Goal: Entertainment & Leisure: Browse casually

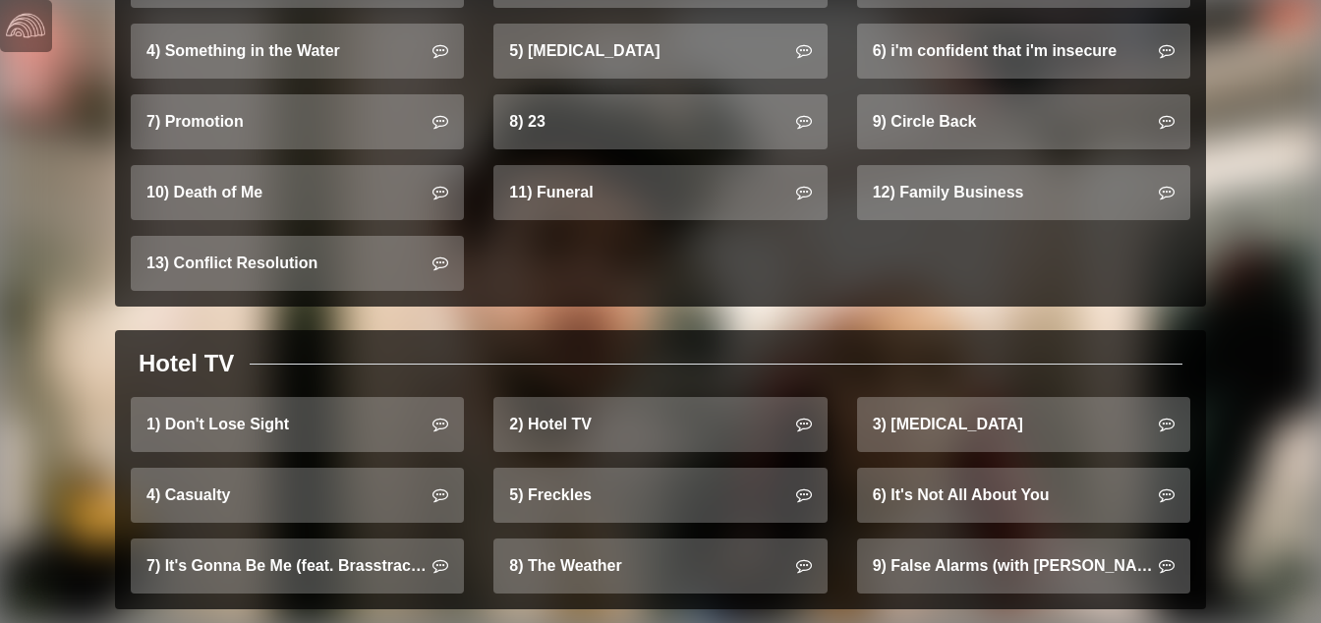
scroll to position [1475, 0]
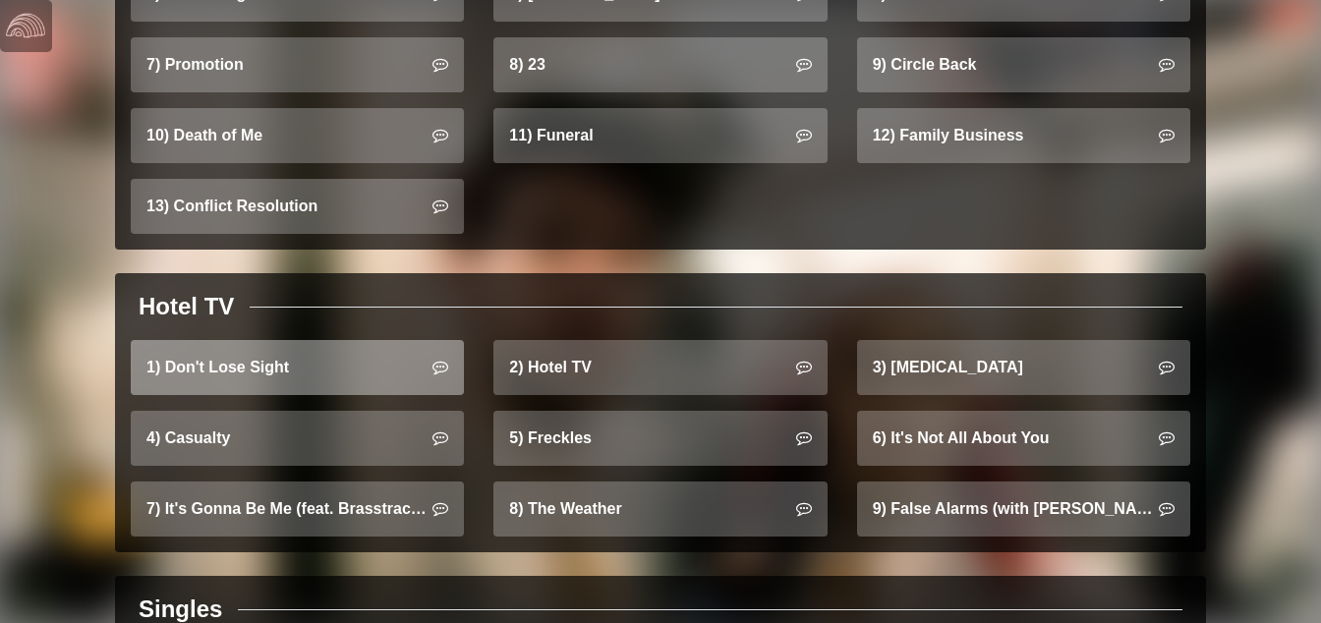
click at [282, 340] on link "1) Don't Lose Sight" at bounding box center [297, 367] width 333 height 55
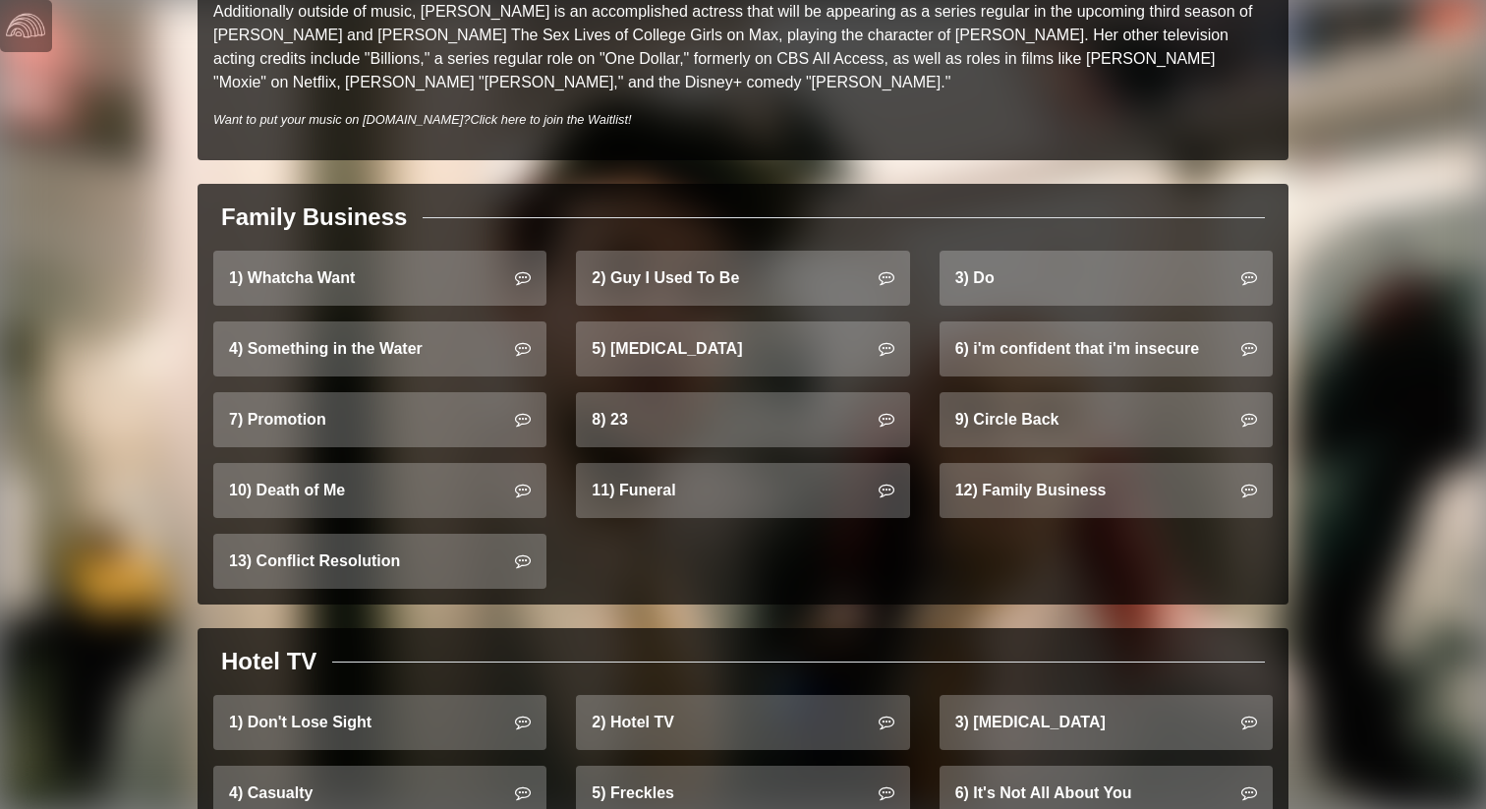
scroll to position [1534, 0]
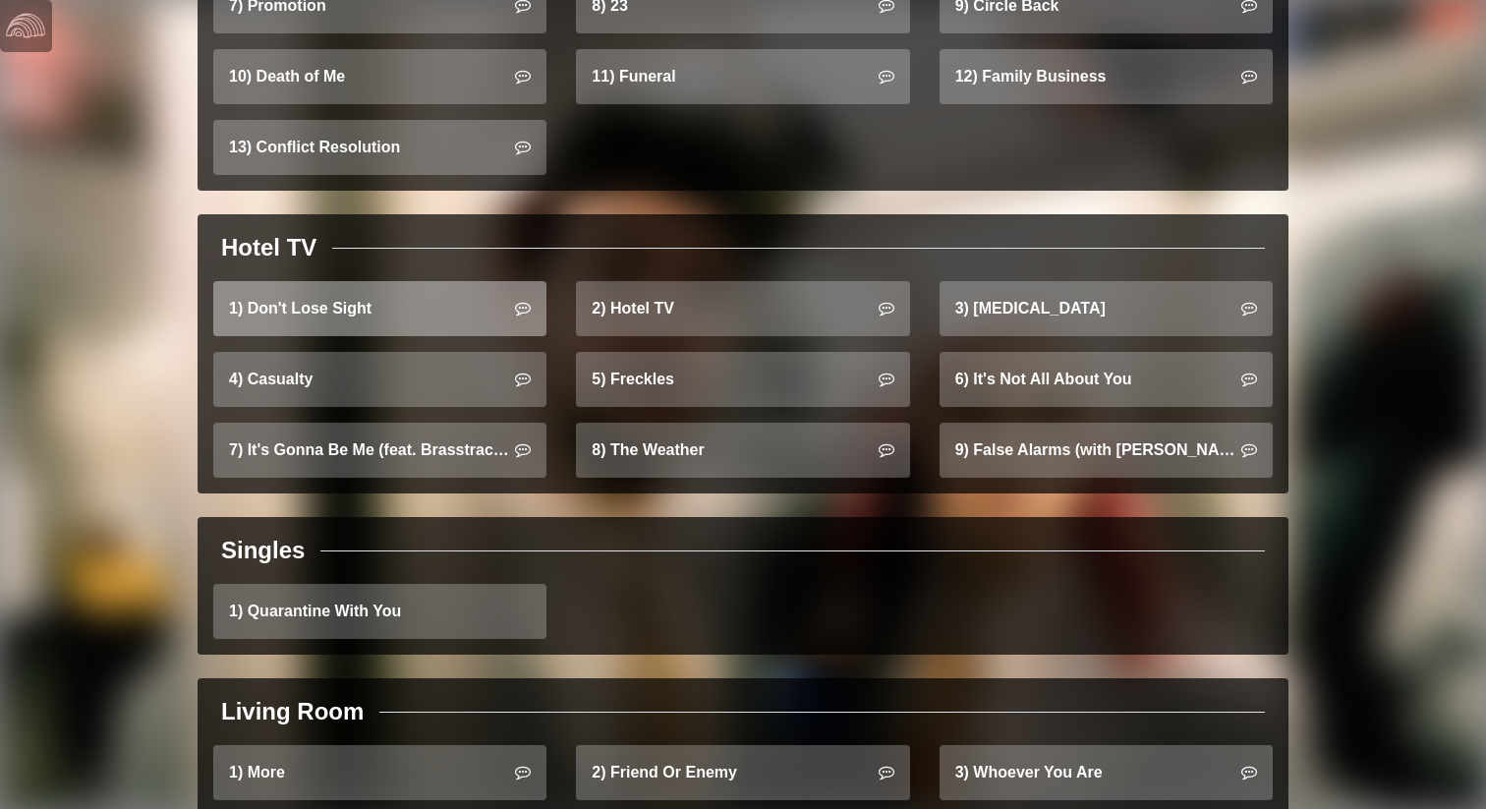
click at [406, 281] on link "1) Don't Lose Sight" at bounding box center [379, 308] width 333 height 55
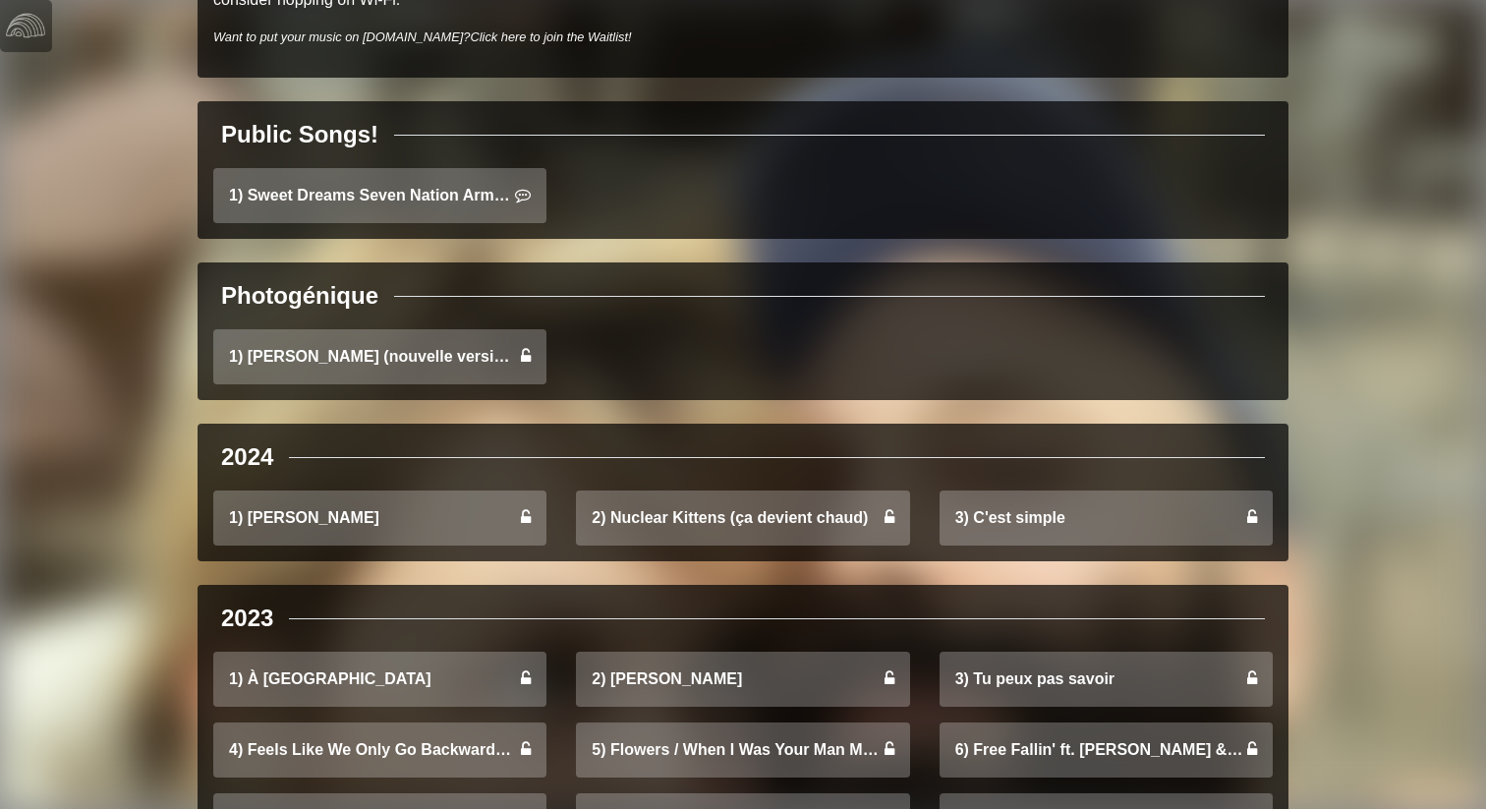
scroll to position [835, 0]
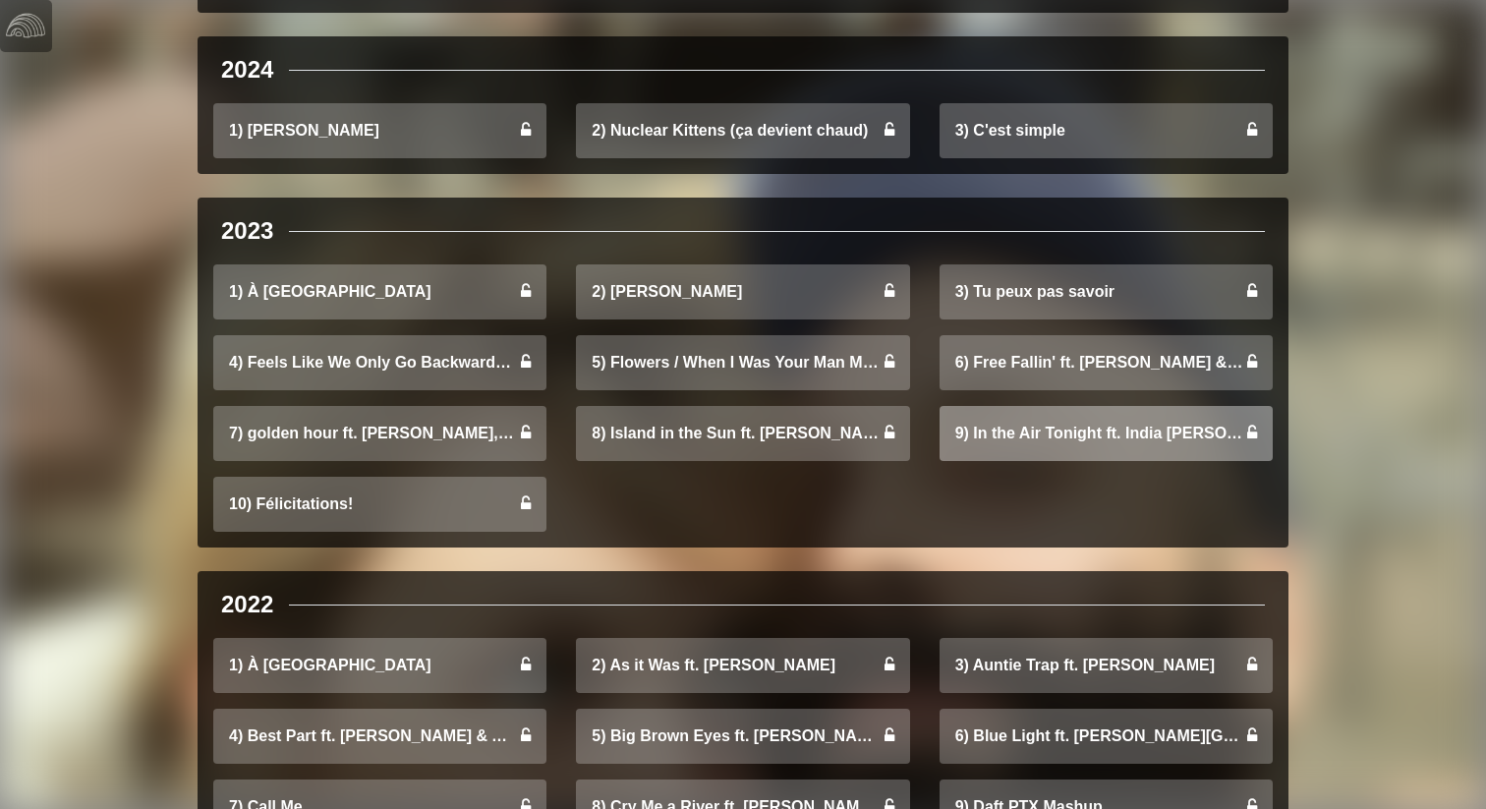
click at [975, 449] on link "9) In the Air Tonight ft. India Carney" at bounding box center [1105, 433] width 333 height 55
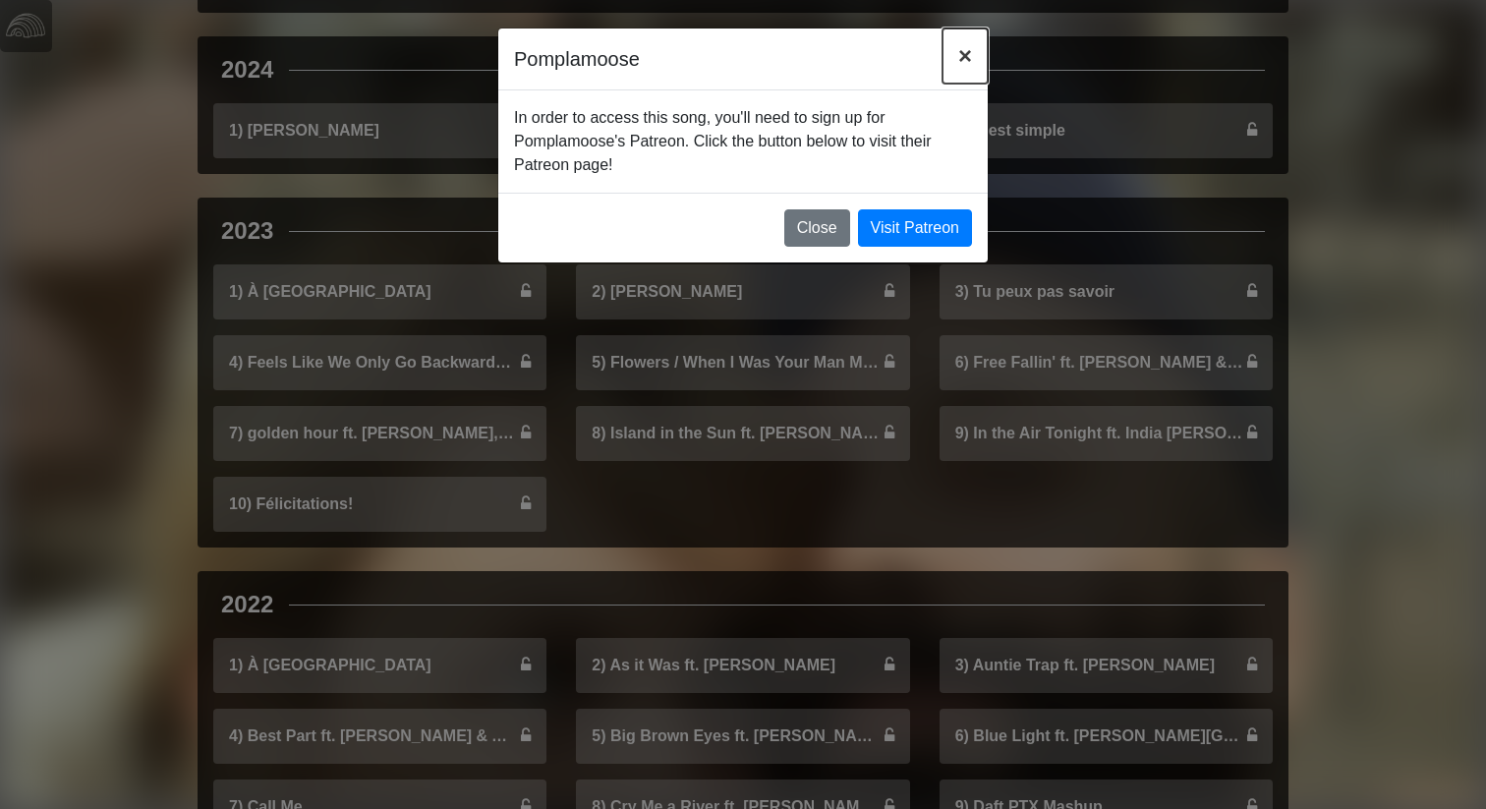
click at [944, 68] on button "×" at bounding box center [964, 55] width 45 height 55
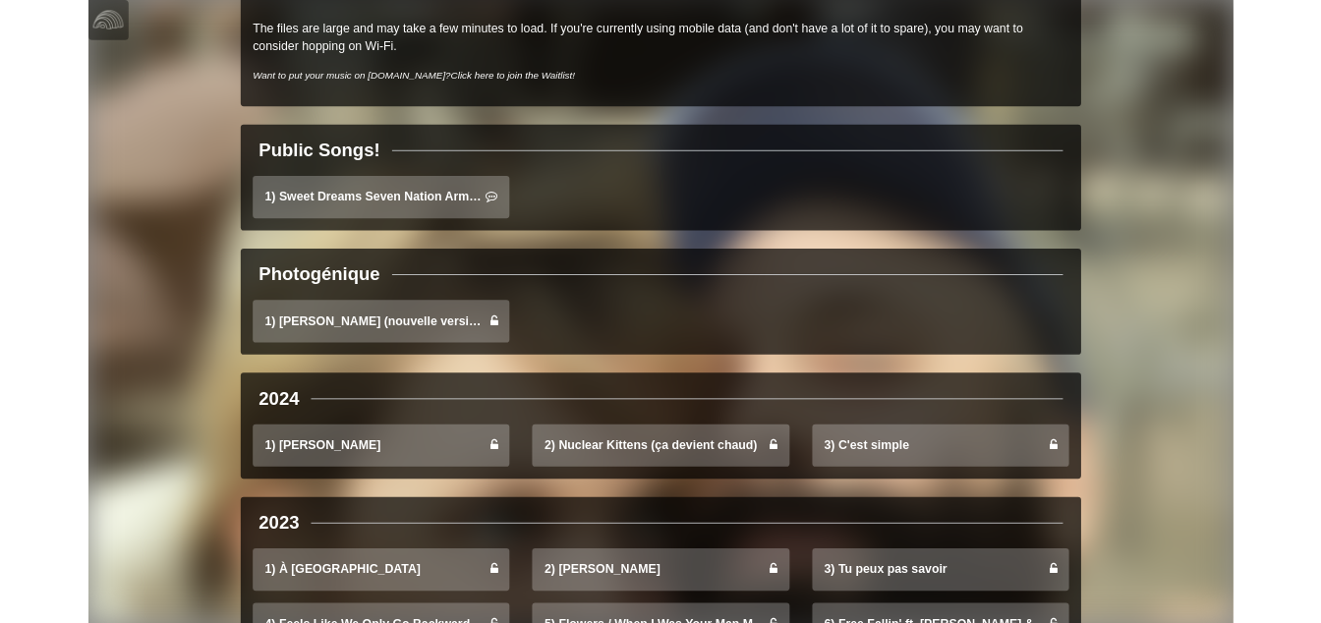
scroll to position [267, 0]
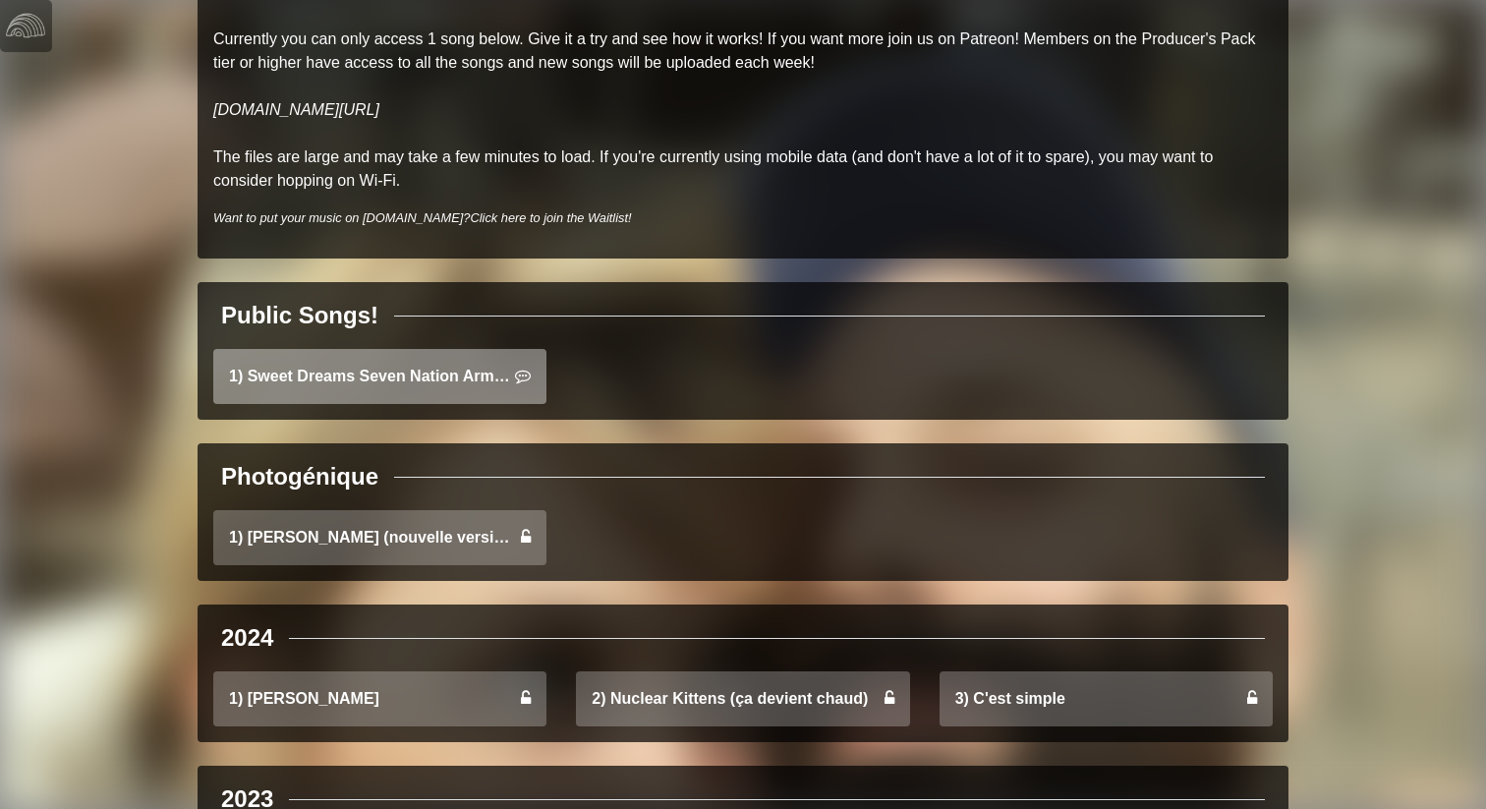
click at [422, 358] on link "1) Sweet Dreams Seven Nation Army Mashup" at bounding box center [379, 376] width 333 height 55
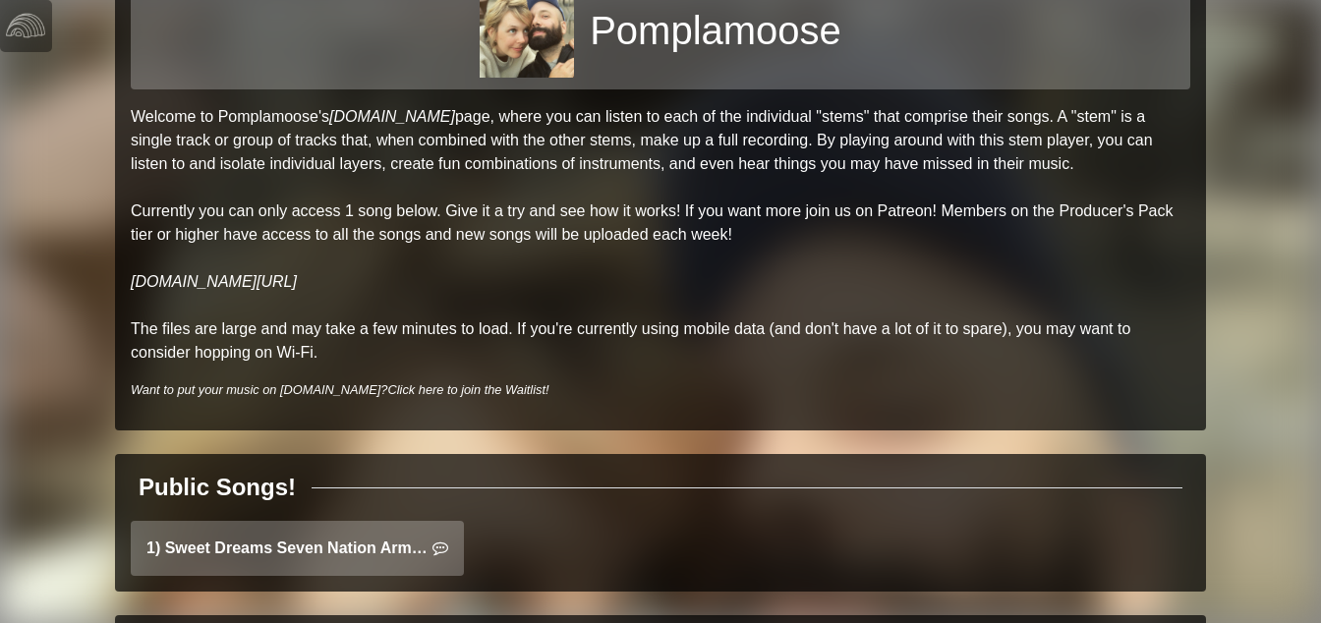
scroll to position [0, 0]
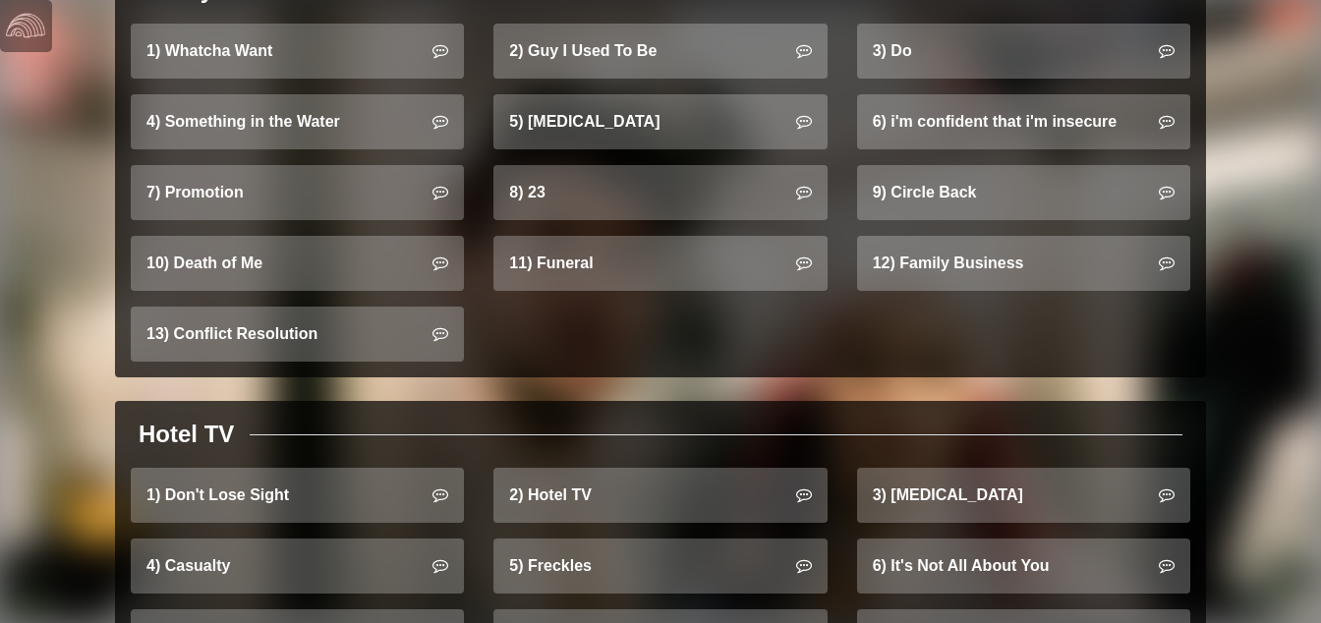
scroll to position [1348, 0]
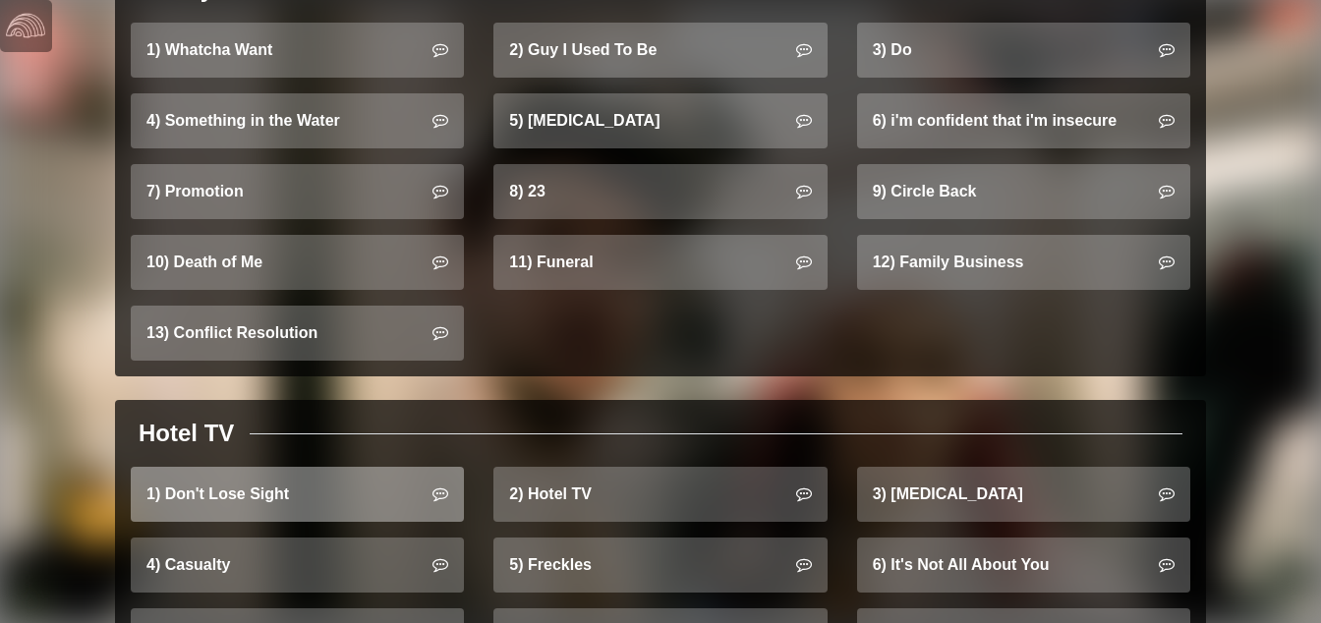
click at [404, 471] on link "1) Don't Lose Sight" at bounding box center [297, 494] width 333 height 55
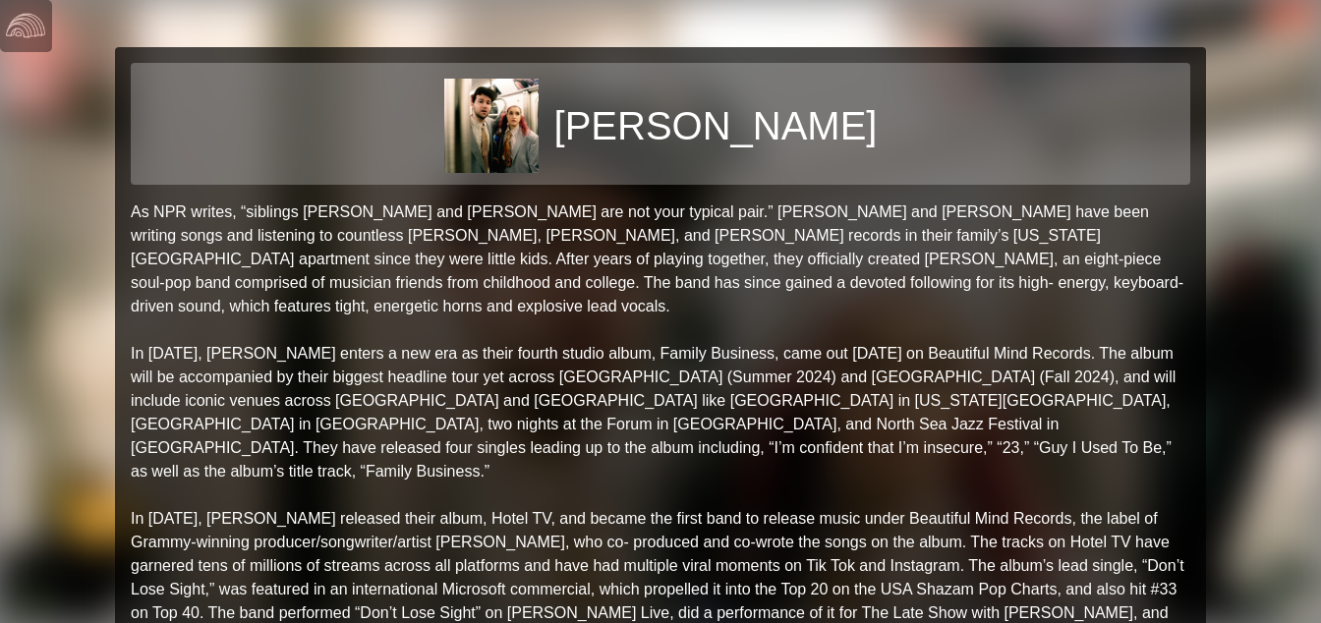
scroll to position [1348, 0]
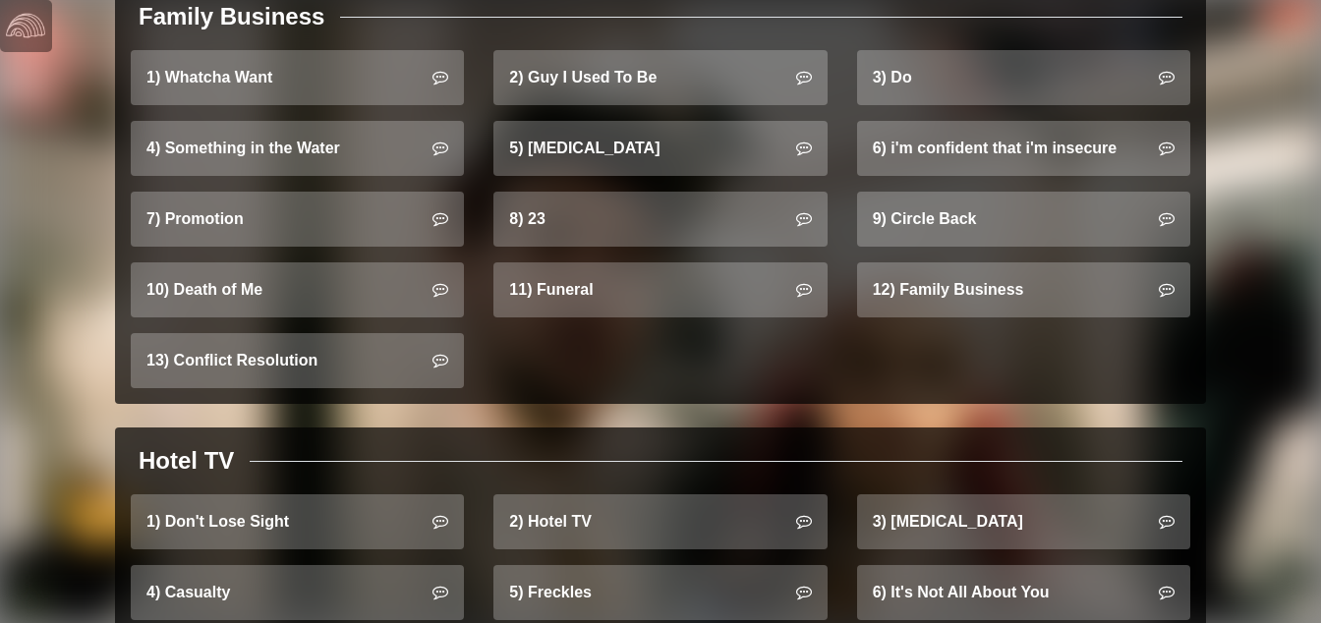
scroll to position [1330, 0]
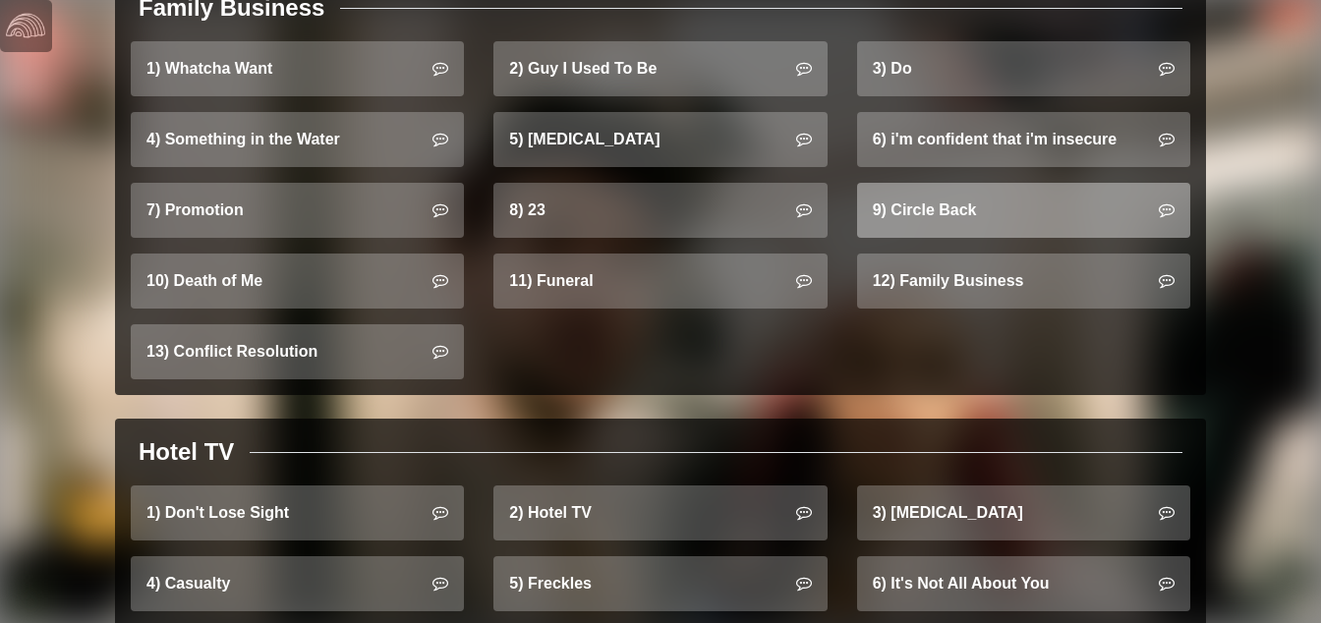
click at [973, 192] on link "9) Circle Back" at bounding box center [1023, 210] width 333 height 55
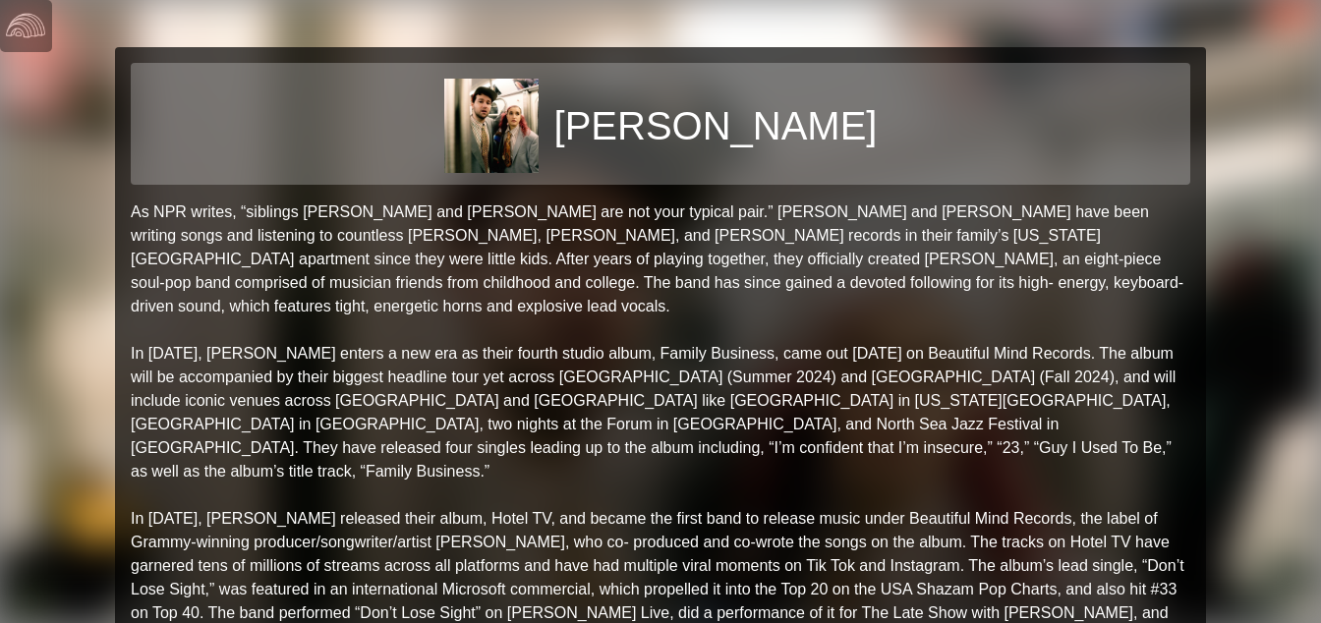
scroll to position [1330, 0]
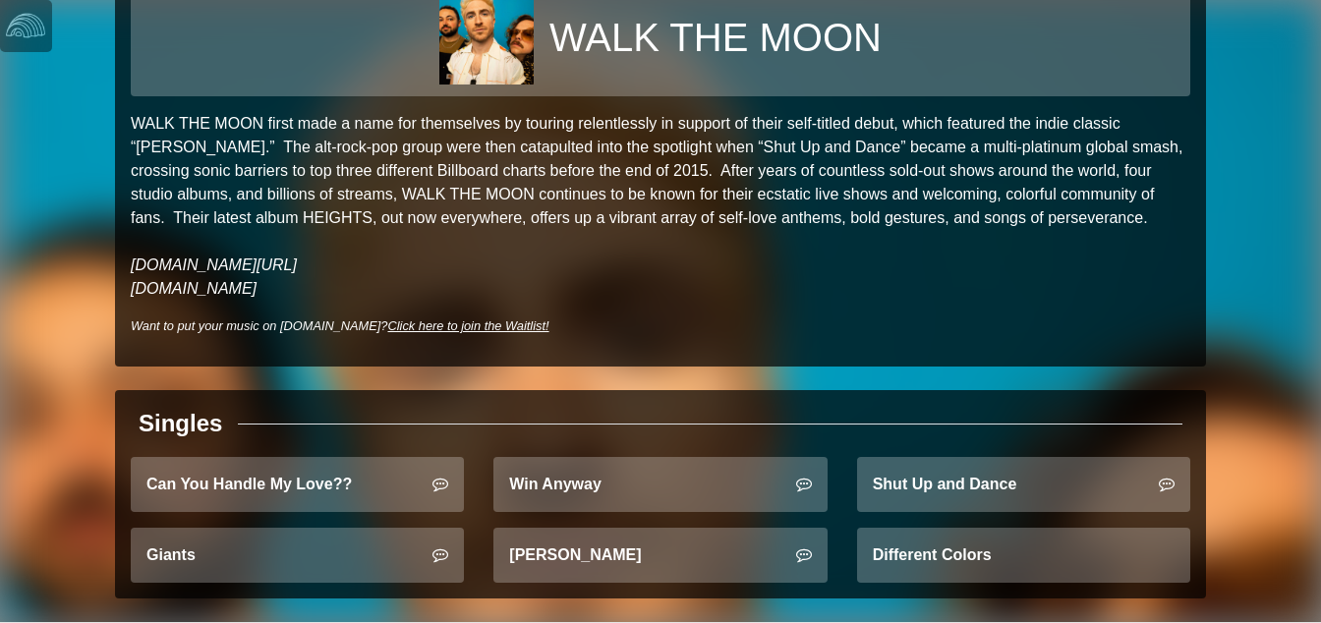
scroll to position [98, 0]
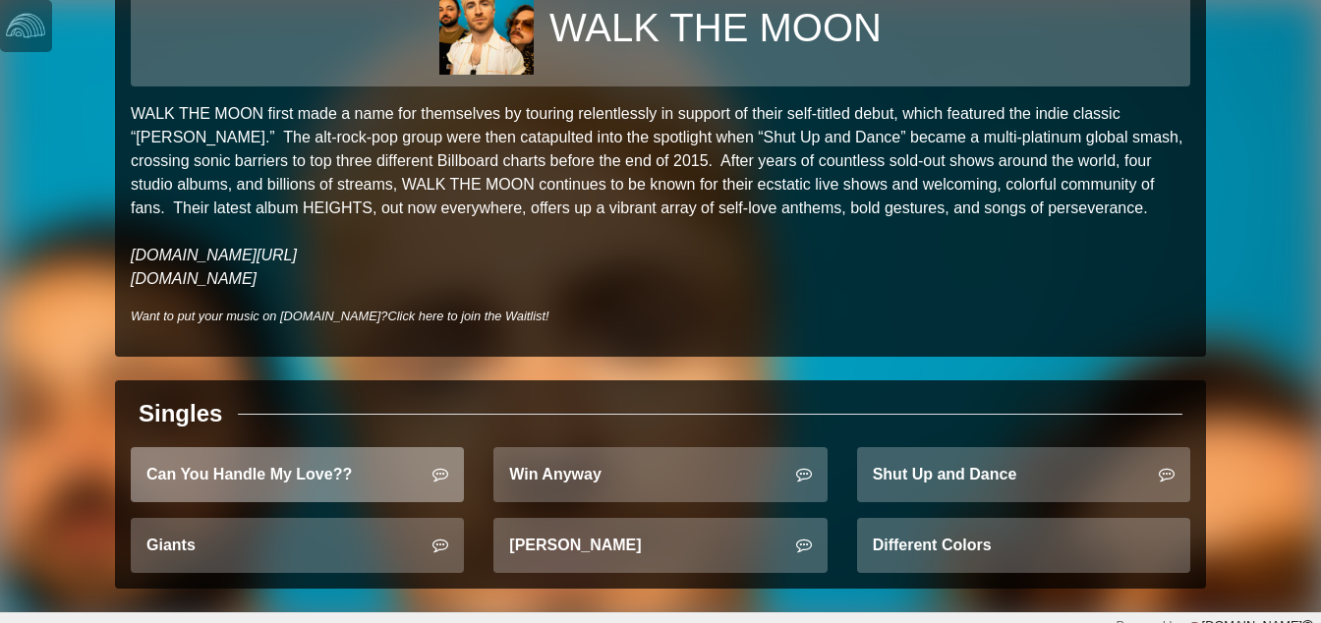
click at [369, 473] on link "Can You Handle My Love??" at bounding box center [297, 474] width 333 height 55
